Goal: Download file/media

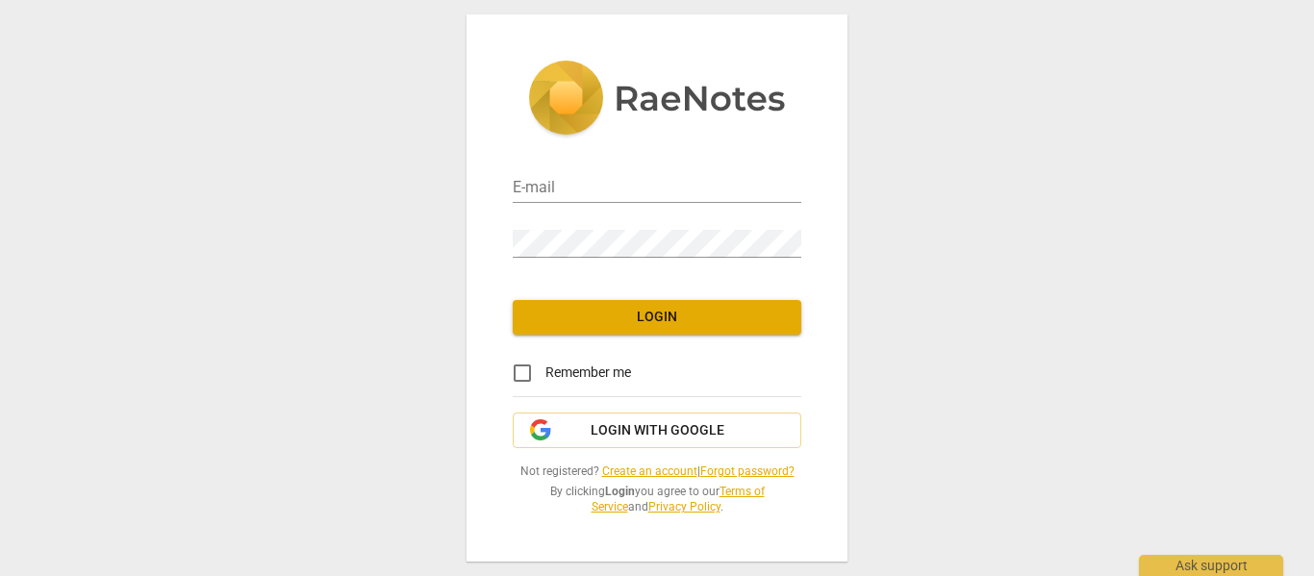
drag, startPoint x: 0, startPoint y: 0, endPoint x: 540, endPoint y: 129, distance: 554.8
click at [540, 129] on img at bounding box center [657, 100] width 258 height 79
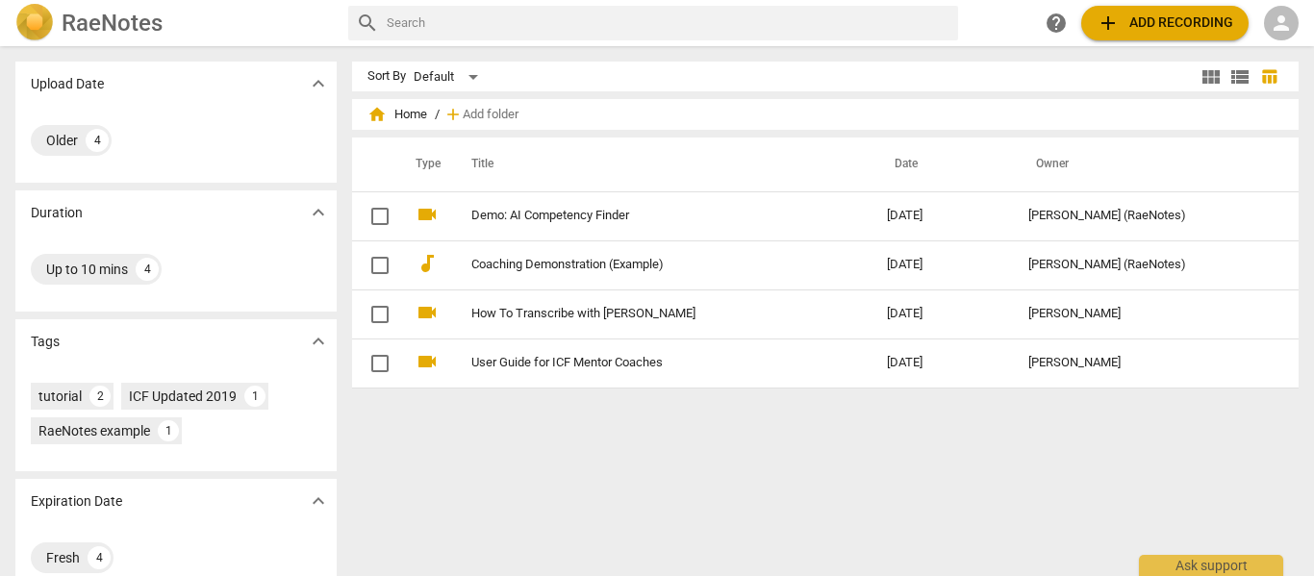
click at [318, 80] on span "expand_more" at bounding box center [318, 83] width 23 height 23
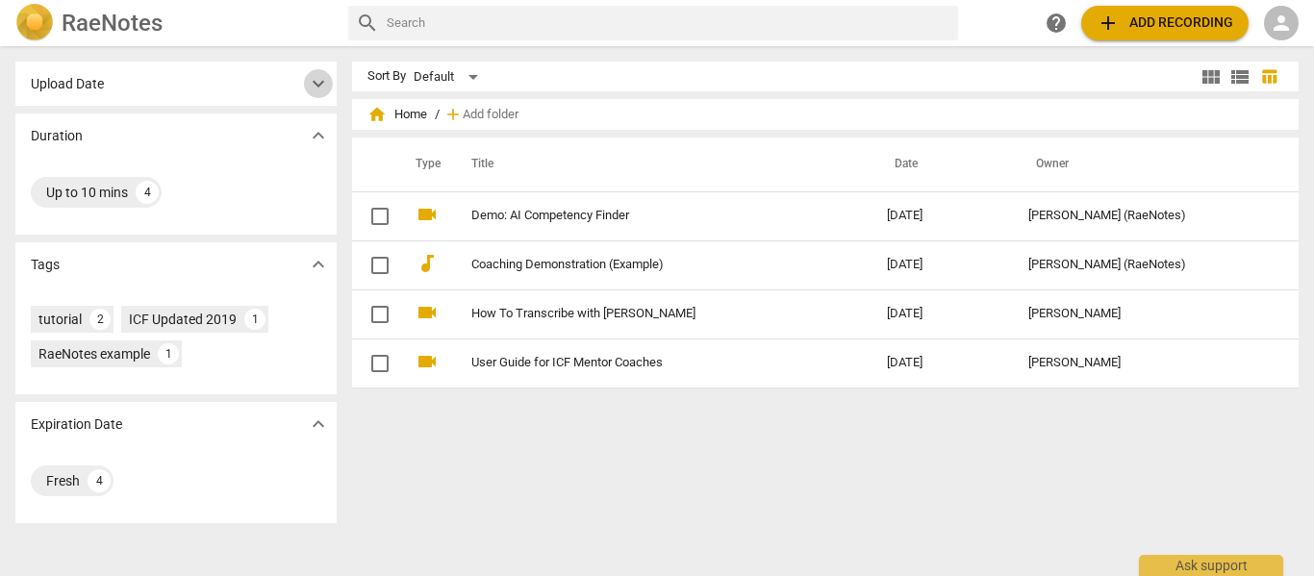
click at [318, 80] on span "expand_more" at bounding box center [318, 83] width 23 height 23
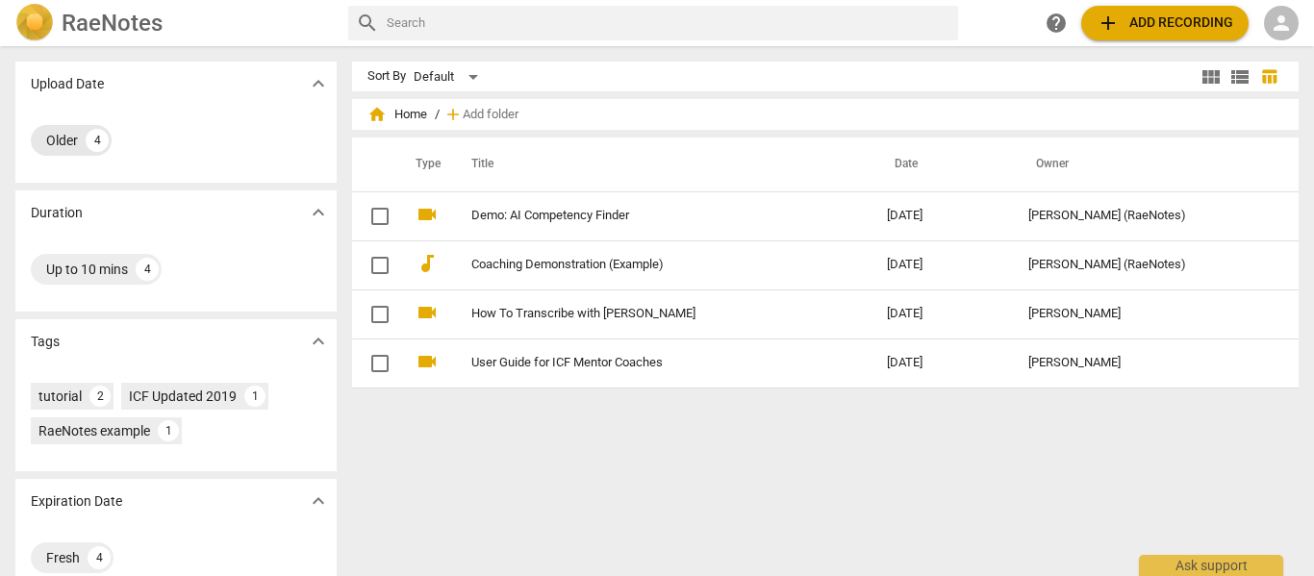
click at [62, 136] on div "Older" at bounding box center [62, 140] width 32 height 19
click at [1284, 19] on span "person" at bounding box center [1281, 23] width 23 height 23
click at [1275, 39] on li "Login" at bounding box center [1264, 46] width 69 height 46
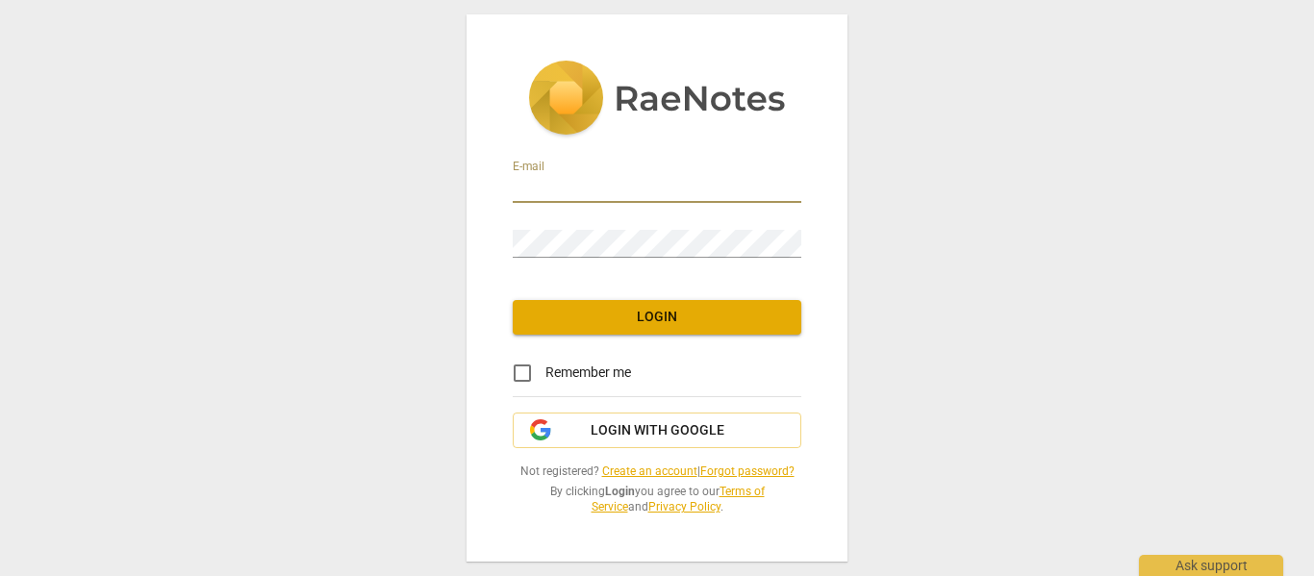
click at [558, 191] on input "email" at bounding box center [657, 189] width 289 height 28
type input "[EMAIL_ADDRESS][DOMAIN_NAME]"
click at [667, 319] on span "Login" at bounding box center [657, 317] width 258 height 19
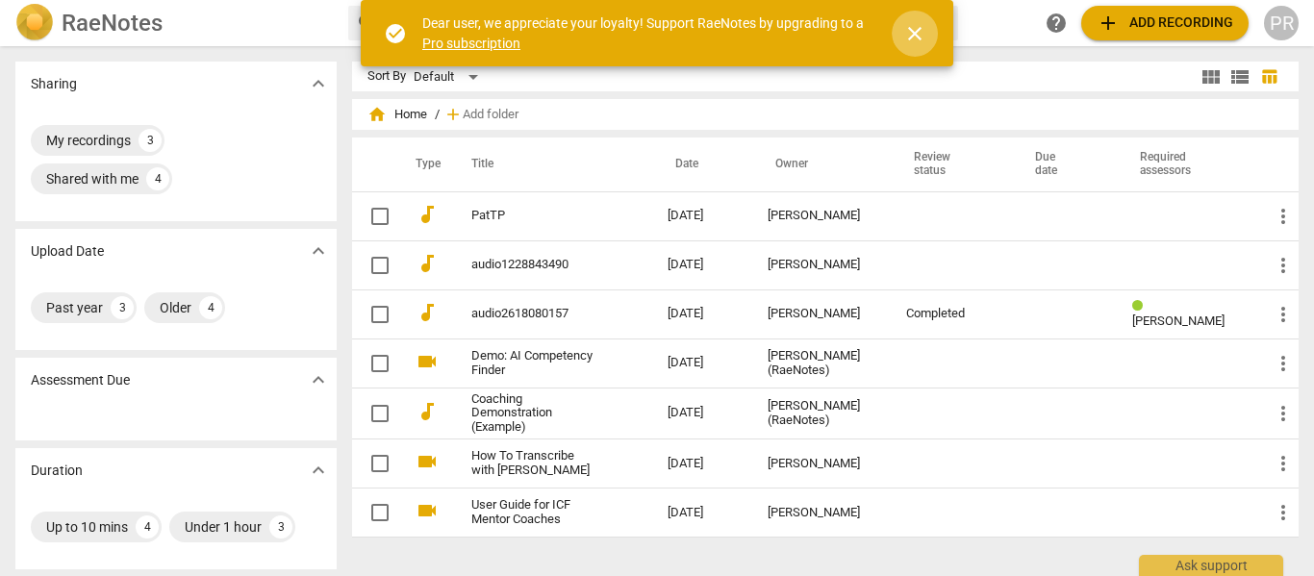
click at [905, 33] on span "close" at bounding box center [914, 33] width 23 height 23
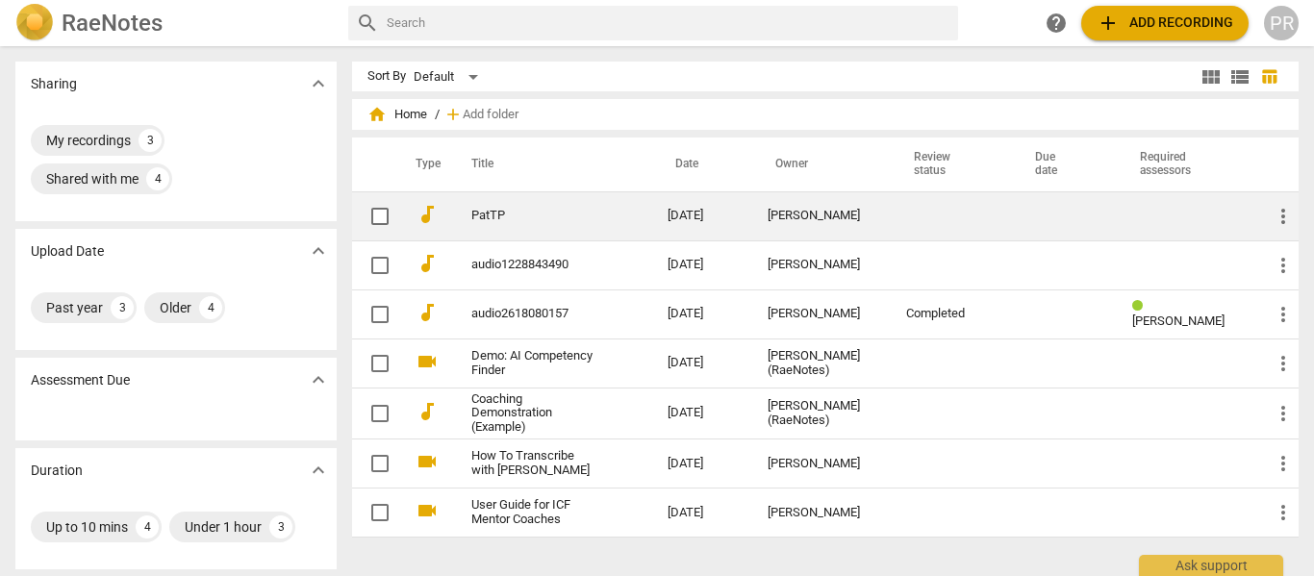
click at [492, 217] on link "PatTP" at bounding box center [534, 216] width 127 height 14
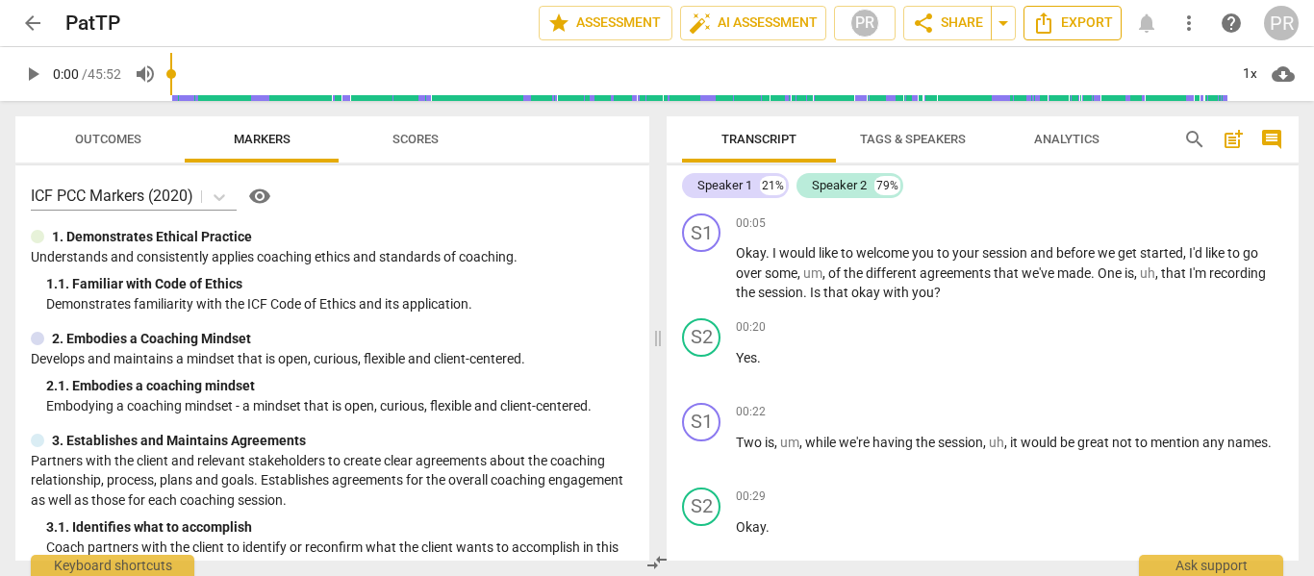
click at [1075, 16] on span "Export" at bounding box center [1072, 23] width 81 height 23
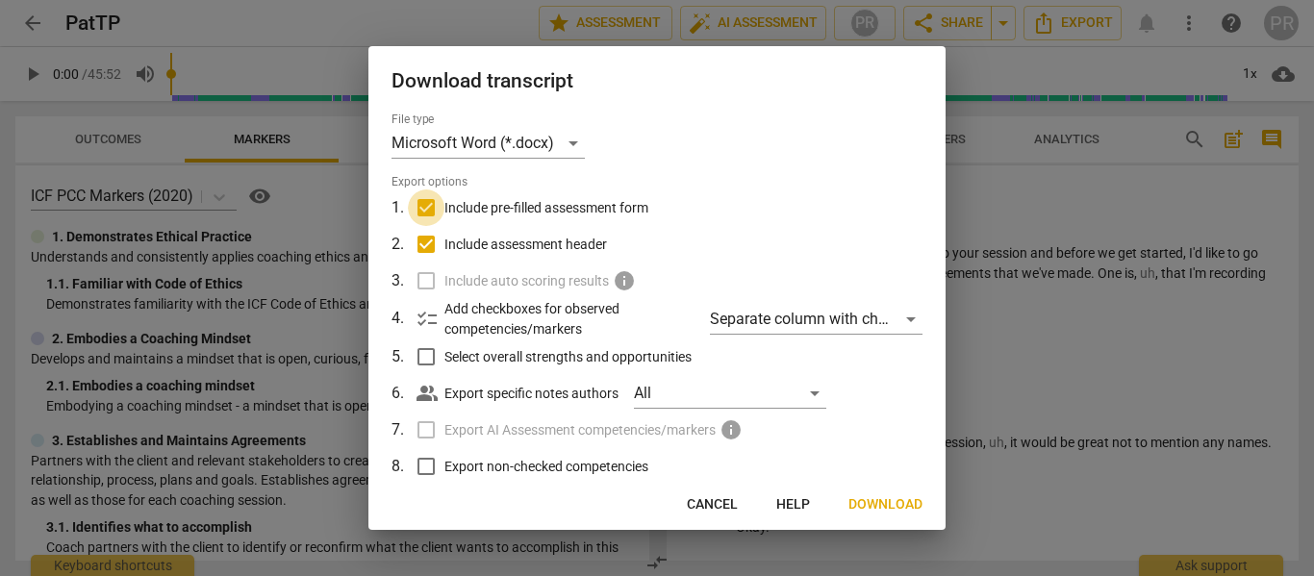
click at [424, 214] on input "Include pre-filled assessment form" at bounding box center [426, 207] width 37 height 37
checkbox input "false"
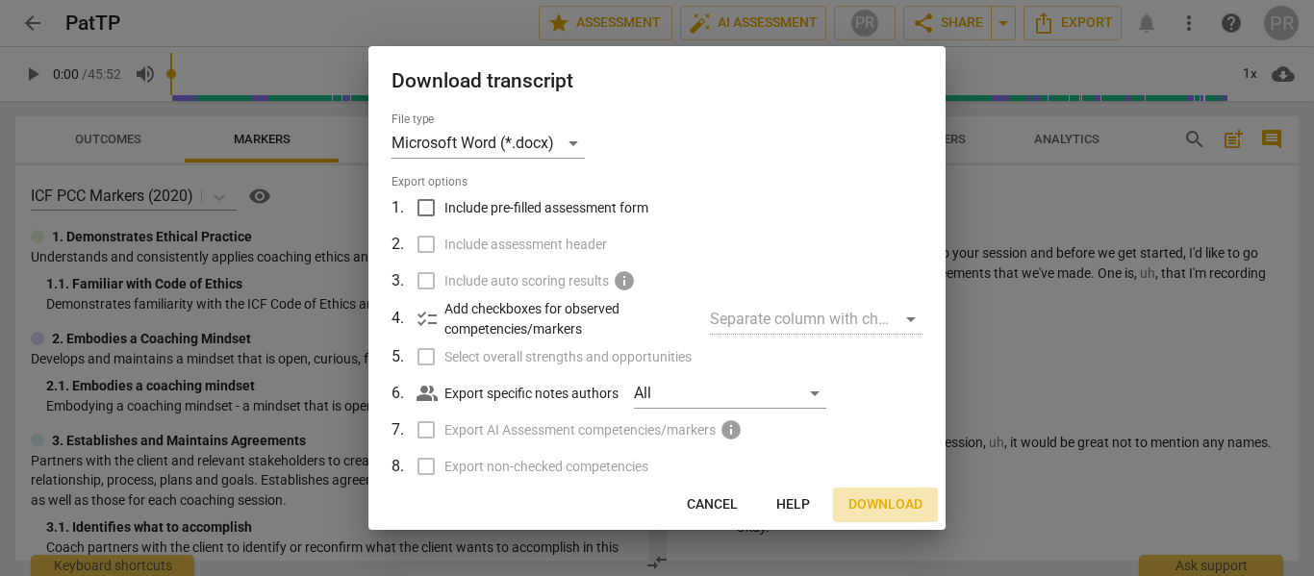
click at [878, 503] on span "Download" at bounding box center [885, 504] width 74 height 19
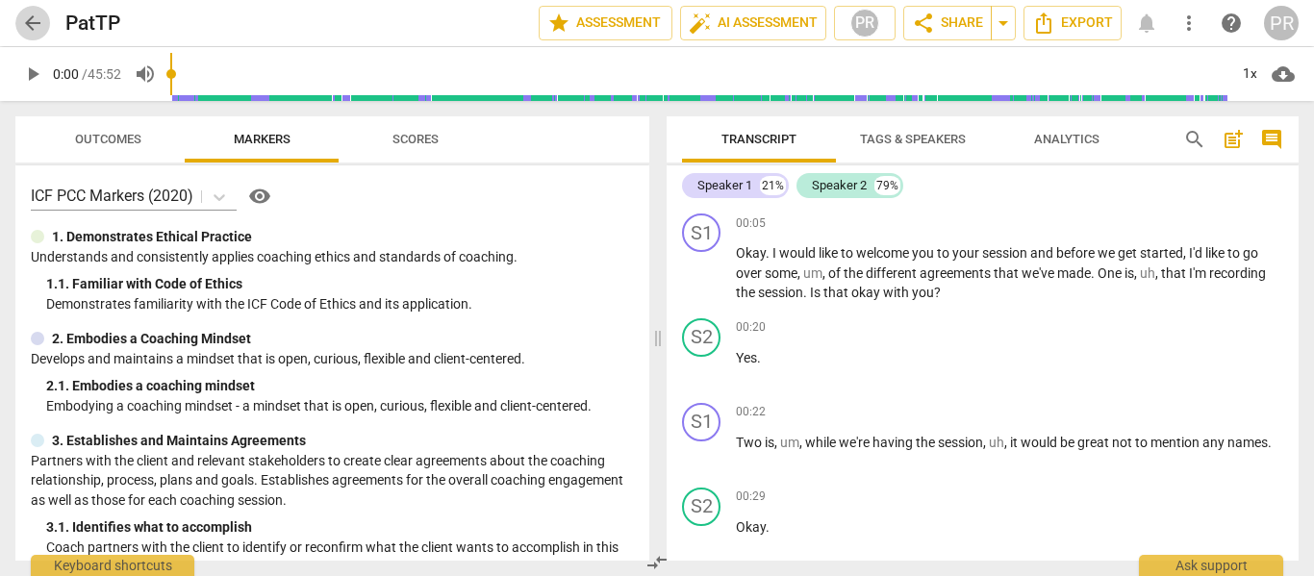
click at [37, 17] on span "arrow_back" at bounding box center [32, 23] width 23 height 23
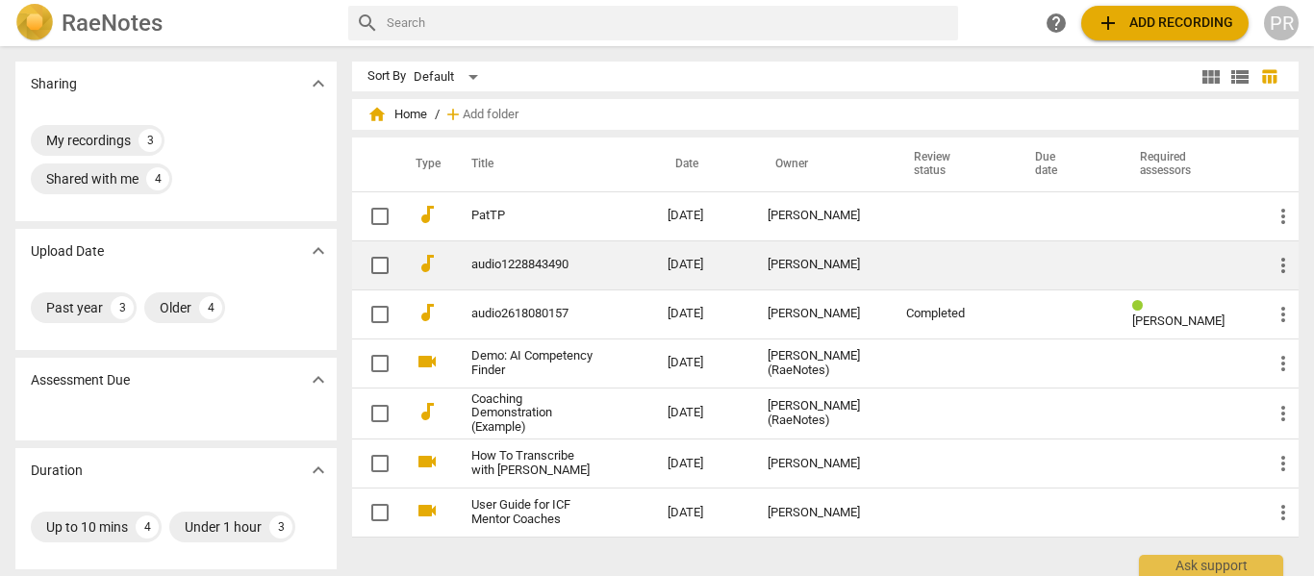
click at [498, 266] on link "audio1228843490" at bounding box center [534, 265] width 127 height 14
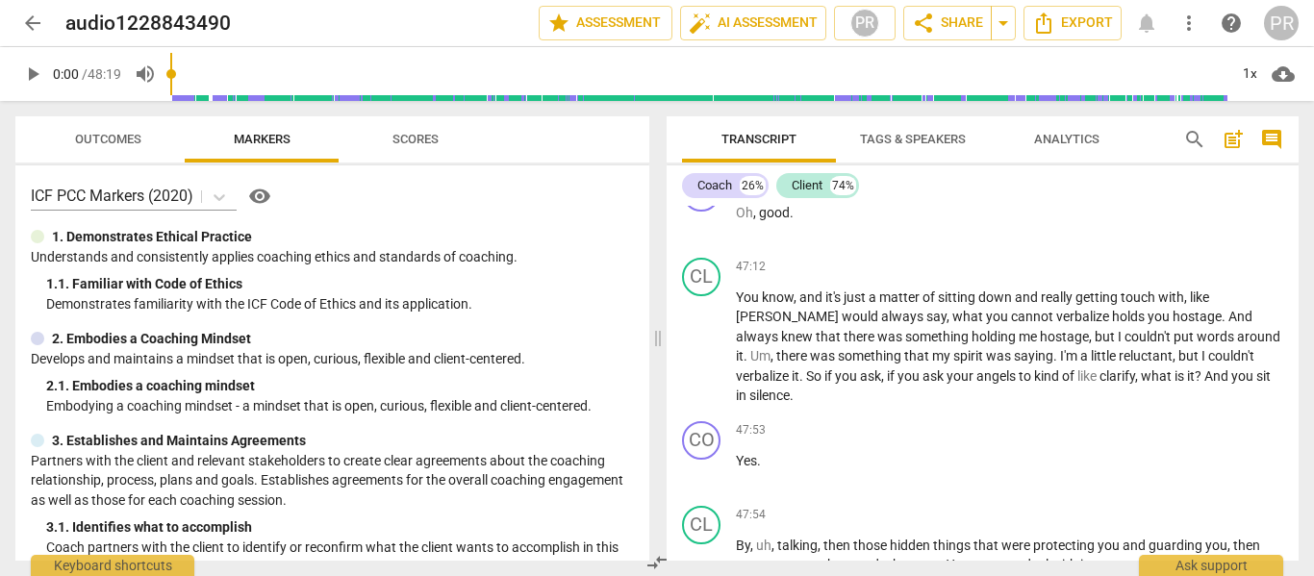
scroll to position [24088, 0]
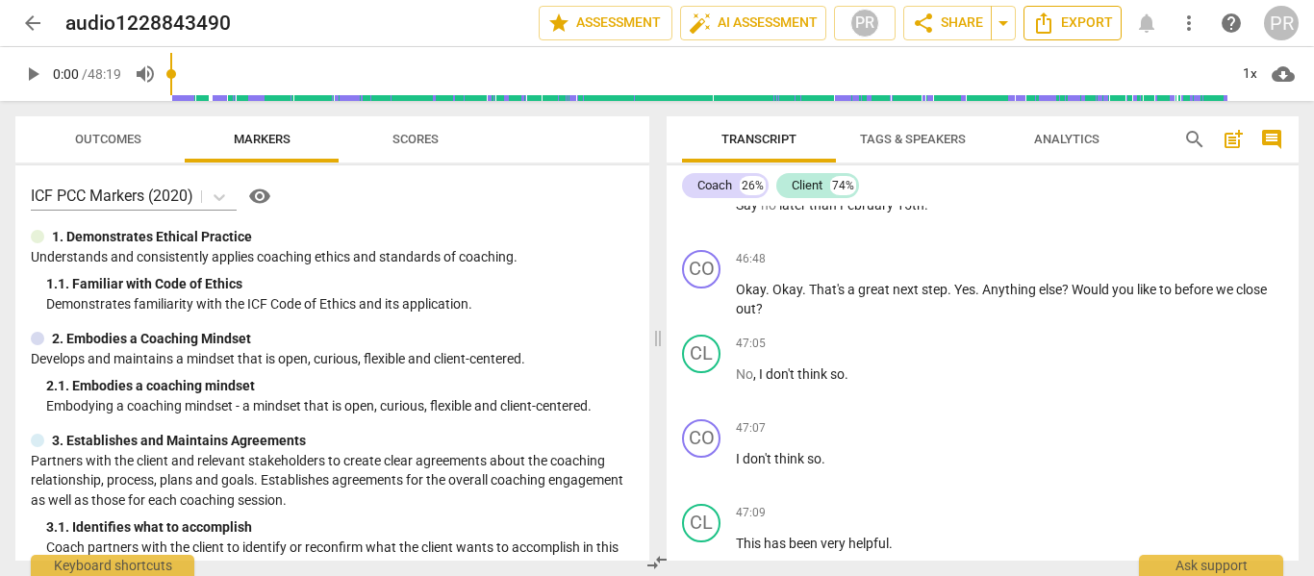
click at [1093, 21] on span "Export" at bounding box center [1072, 23] width 81 height 23
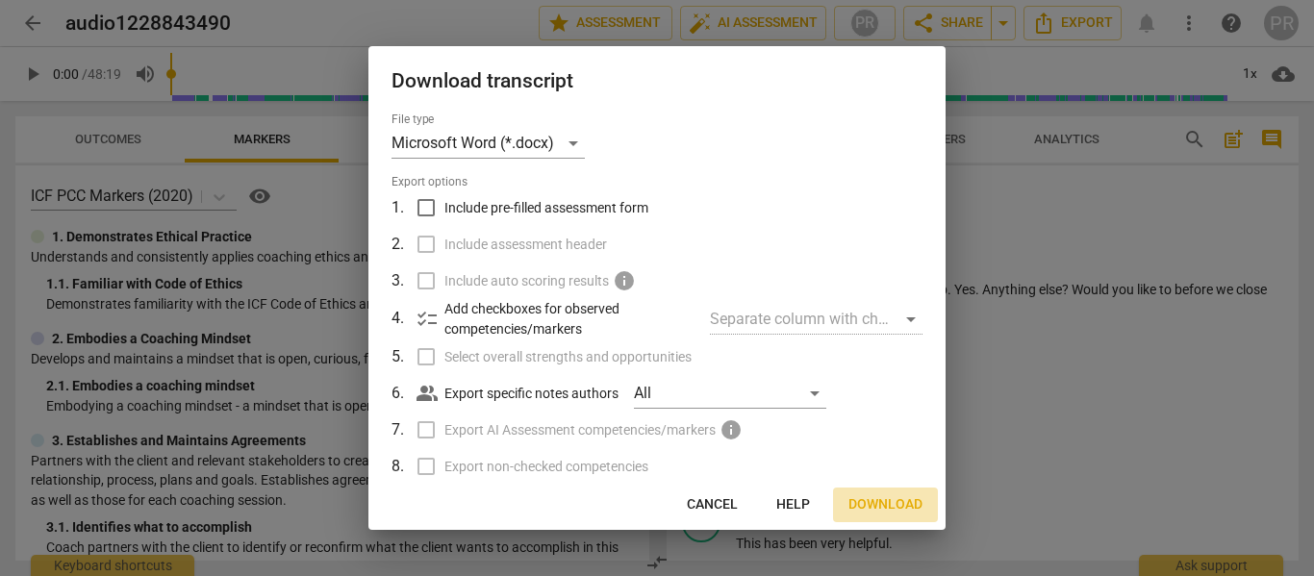
click at [894, 501] on span "Download" at bounding box center [885, 504] width 74 height 19
